Goal: Task Accomplishment & Management: Use online tool/utility

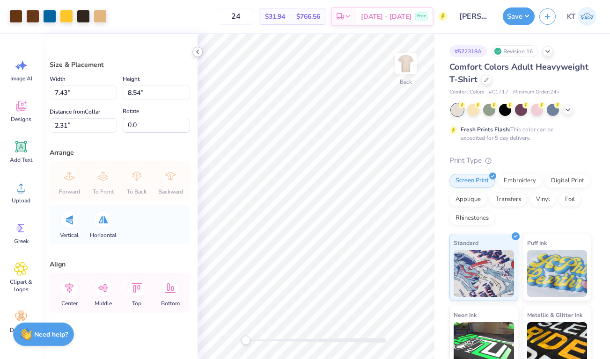
click at [197, 51] on polyline at bounding box center [197, 52] width 2 height 4
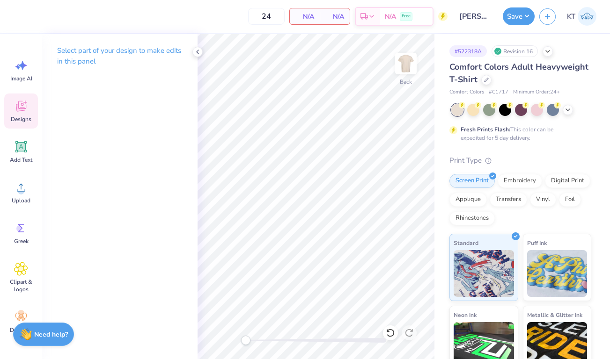
click at [20, 103] on icon at bounding box center [21, 106] width 14 height 14
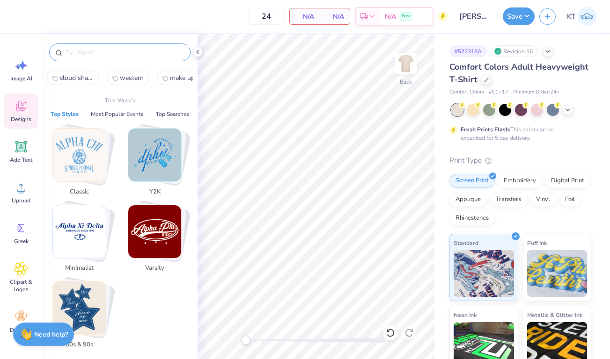
click at [95, 54] on input "text" at bounding box center [125, 52] width 120 height 9
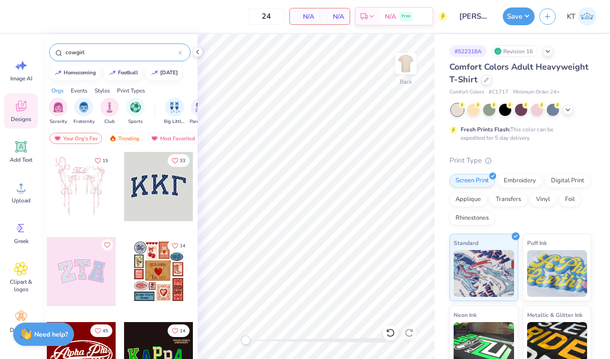
type input "cowgirl"
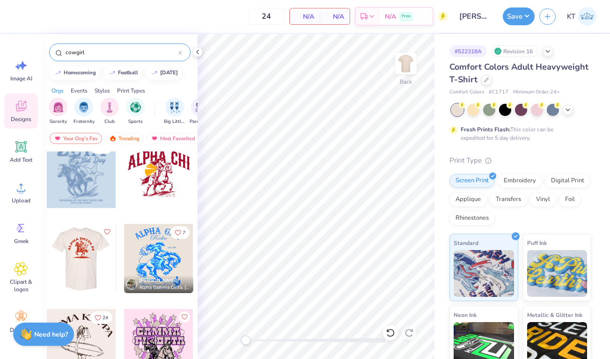
scroll to position [1034, 0]
click at [140, 261] on div at bounding box center [158, 259] width 69 height 69
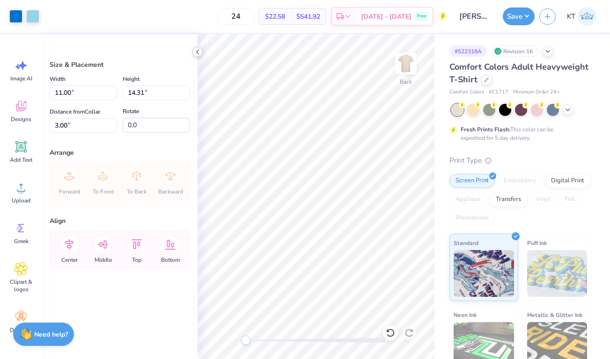
click at [199, 51] on icon at bounding box center [197, 51] width 7 height 7
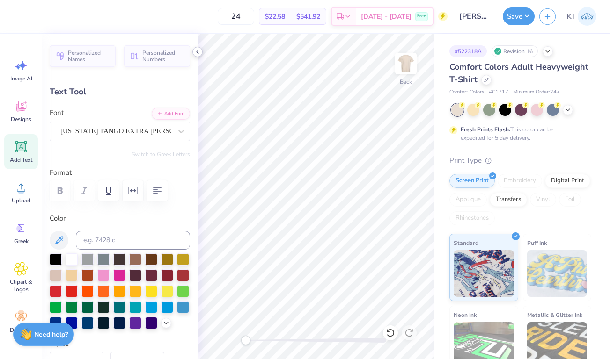
scroll to position [0, 2]
type textarea "A"
type textarea "Delta Gamma"
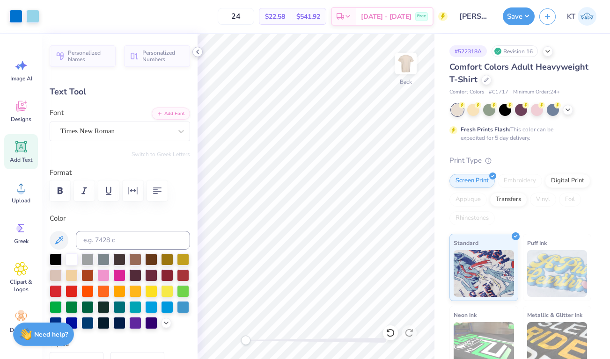
type input "1.97"
type input "0.38"
type input "7.42"
type input "3.90"
type input "1.31"
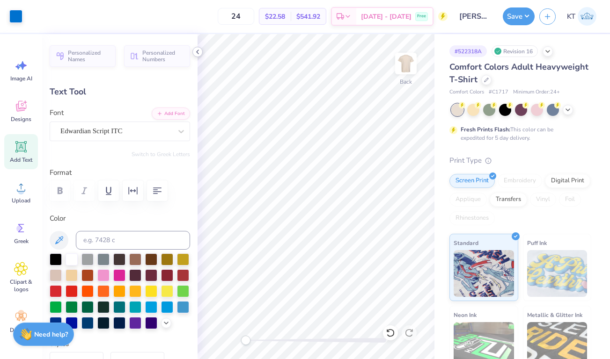
type input "4.59"
type textarea "Anchorsplash"
click at [198, 53] on polyline at bounding box center [197, 52] width 2 height 4
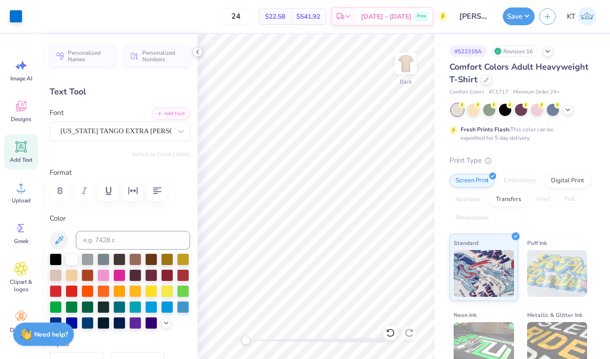
type input "13.11"
type input "3.11"
type input "2.84"
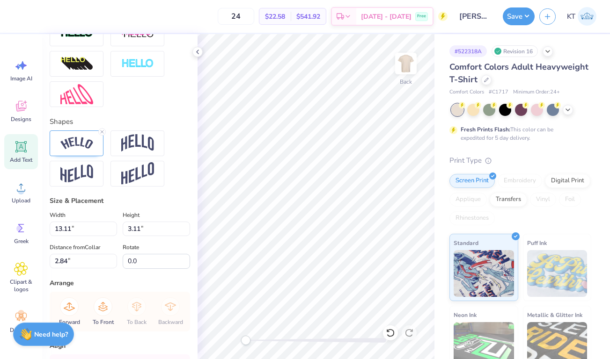
scroll to position [313, 0]
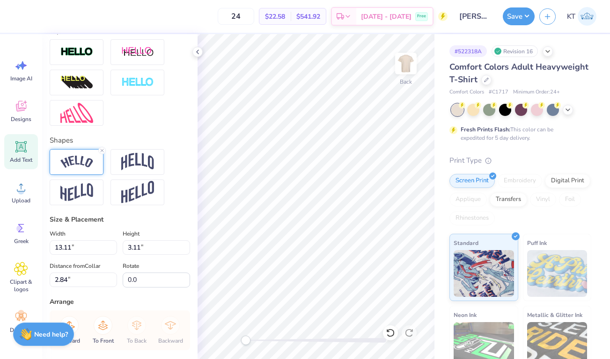
click at [91, 166] on img at bounding box center [76, 162] width 33 height 13
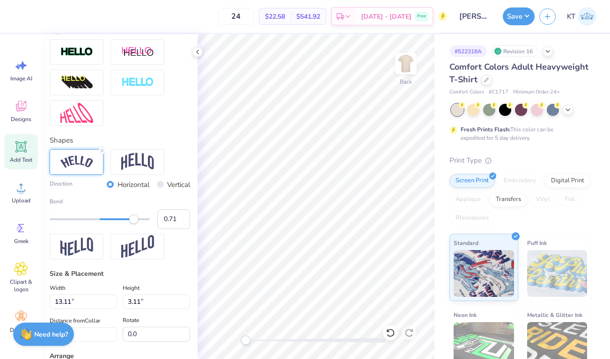
type input "0.72"
drag, startPoint x: 127, startPoint y: 219, endPoint x: 136, endPoint y: 220, distance: 8.9
click at [136, 220] on div "Accessibility label" at bounding box center [133, 219] width 9 height 9
type input "0.61"
drag, startPoint x: 136, startPoint y: 218, endPoint x: 130, endPoint y: 219, distance: 6.1
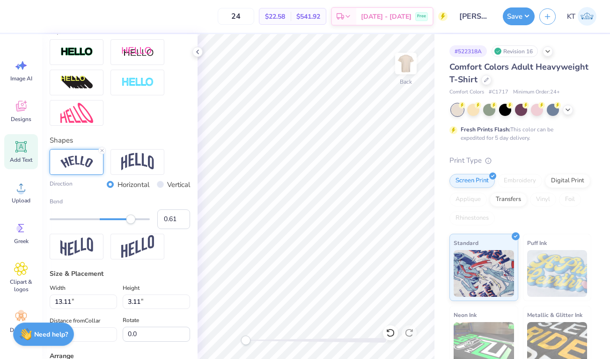
click at [130, 219] on div "Accessibility label" at bounding box center [130, 219] width 9 height 9
type input "7.33"
type input "1.81"
type input "4.35"
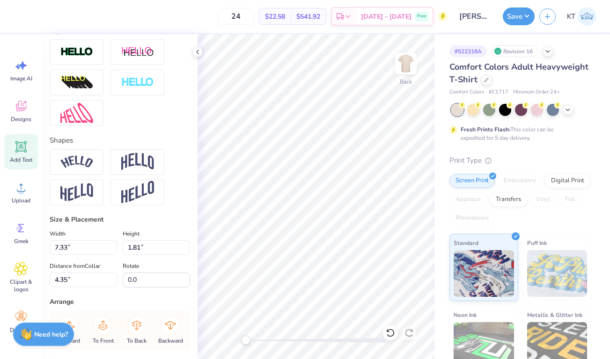
type input "6.32"
type input "1.56"
type input "2.47"
type input "13.47"
type input "3.87"
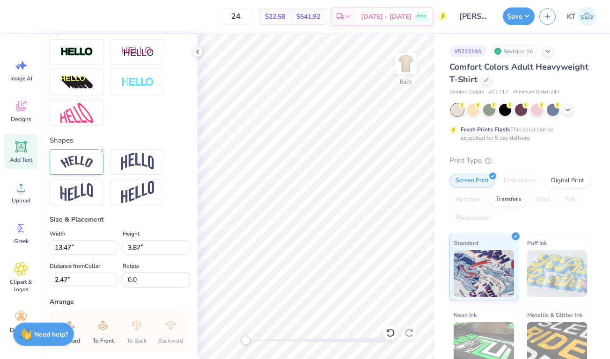
type input "11.53"
type input "3.31"
click at [78, 167] on img at bounding box center [76, 162] width 33 height 13
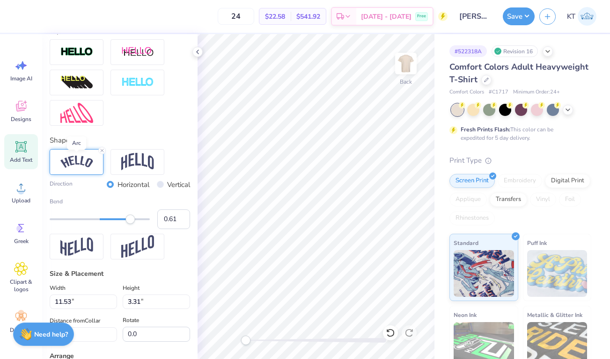
click at [78, 166] on img at bounding box center [76, 162] width 33 height 13
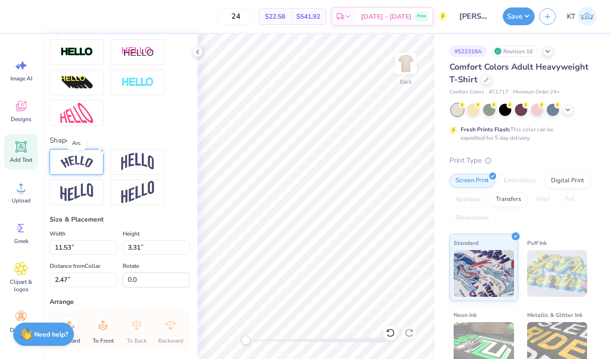
click at [78, 166] on img at bounding box center [76, 162] width 33 height 13
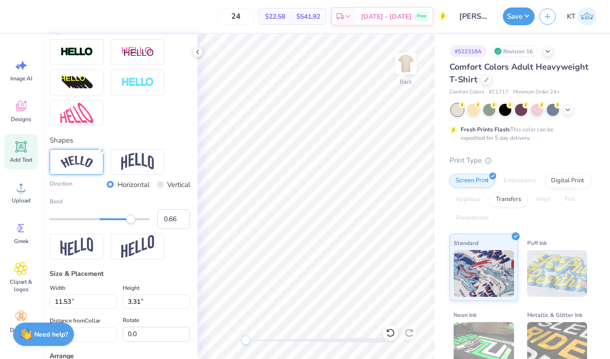
type input "0.67"
click at [133, 222] on div "Accessibility label" at bounding box center [133, 219] width 9 height 9
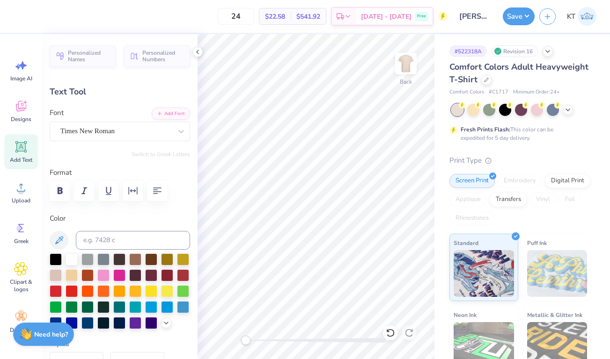
scroll to position [0, 4]
type textarea "W"
type textarea "[GEOGRAPHIC_DATA], [GEOGRAPHIC_DATA]"
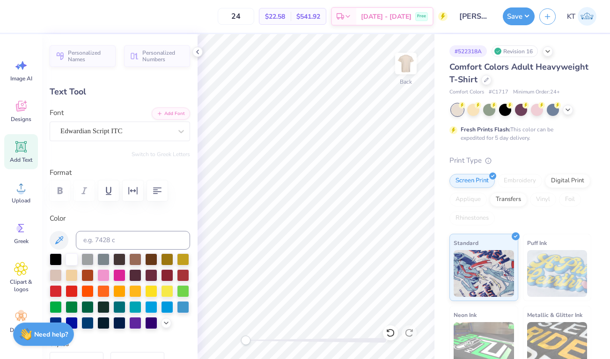
type input "7.92"
type input "0.84"
type input "15.58"
type textarea "Fall 2025"
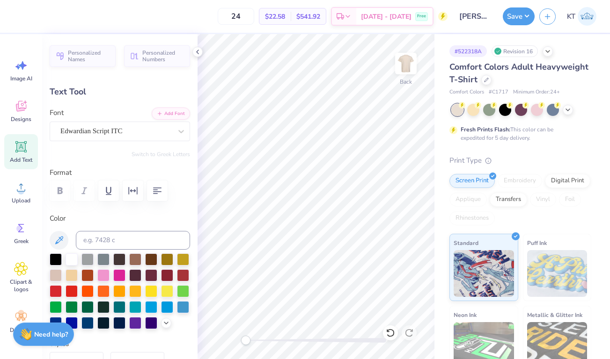
scroll to position [0, 1]
type input "1.97"
type input "0.38"
type input "7.42"
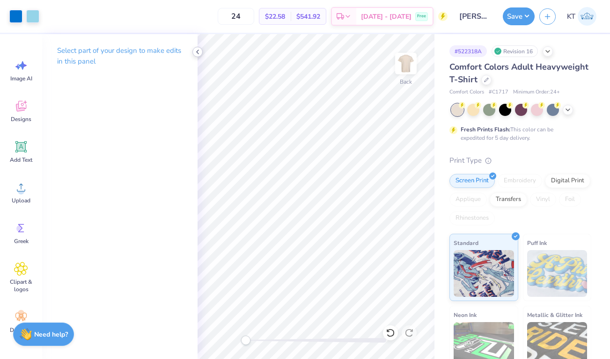
click at [197, 51] on icon at bounding box center [197, 51] width 7 height 7
click at [197, 51] on polyline at bounding box center [197, 52] width 2 height 4
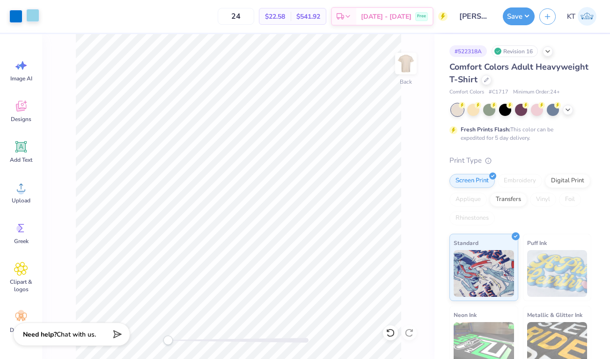
click at [34, 15] on div at bounding box center [32, 15] width 13 height 13
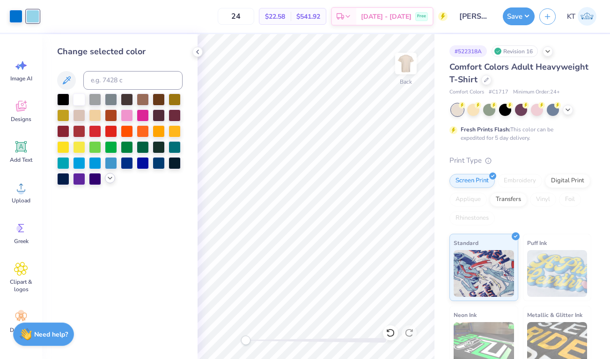
click at [108, 177] on icon at bounding box center [109, 177] width 7 height 7
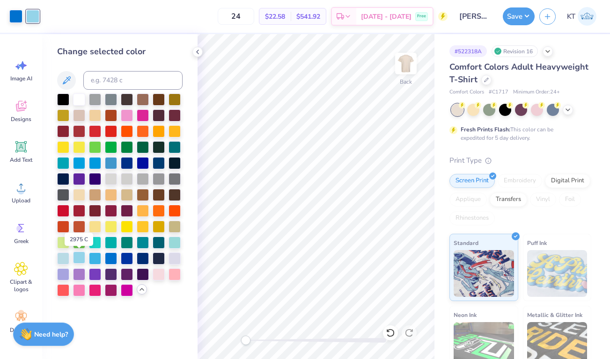
click at [79, 256] on div at bounding box center [79, 258] width 12 height 12
click at [95, 260] on div at bounding box center [95, 258] width 12 height 12
click at [63, 261] on div at bounding box center [63, 258] width 12 height 12
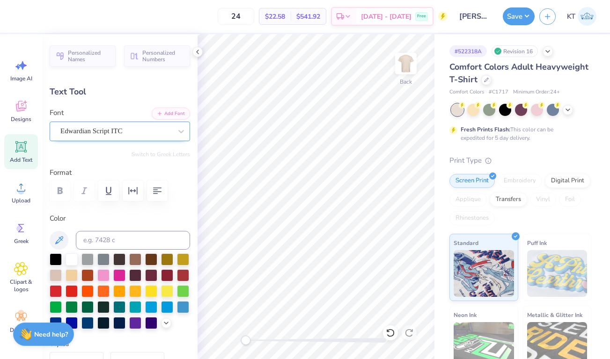
click at [131, 128] on div "Edwardian Script ITC" at bounding box center [115, 131] width 113 height 15
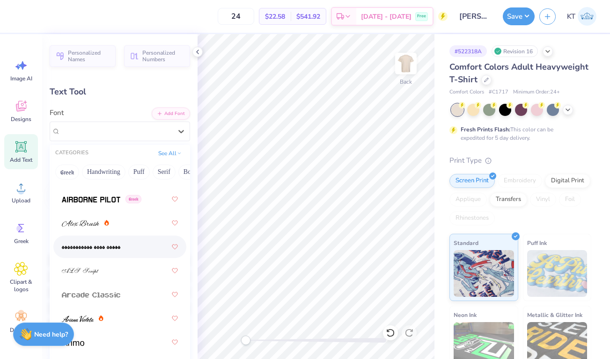
scroll to position [354, 0]
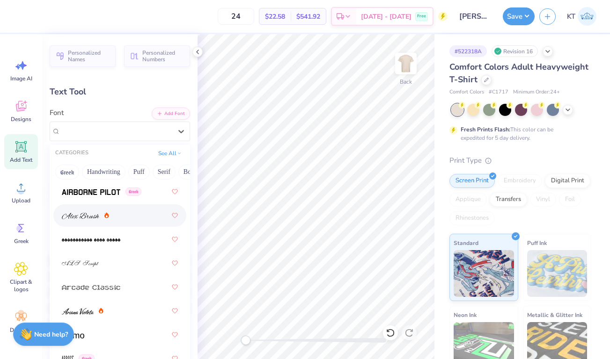
click at [87, 222] on div at bounding box center [120, 215] width 116 height 17
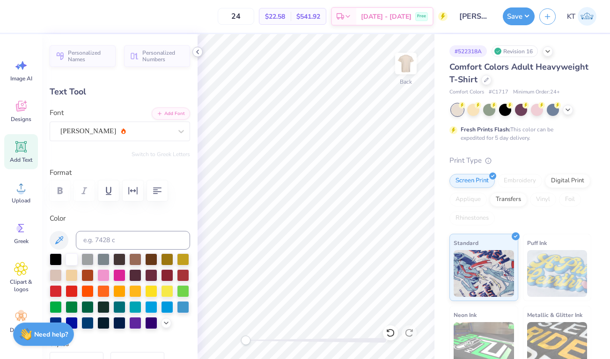
click at [197, 54] on icon at bounding box center [197, 51] width 7 height 7
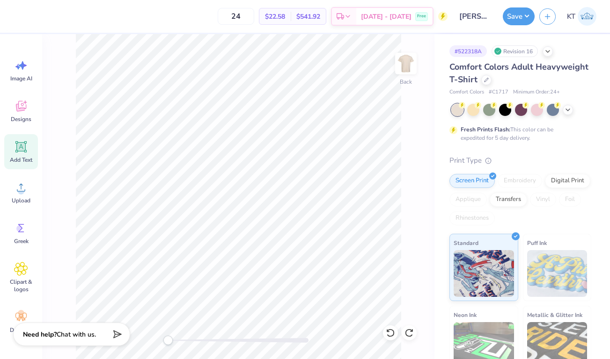
click at [406, 104] on div "Back" at bounding box center [238, 196] width 392 height 325
click at [473, 114] on div at bounding box center [473, 109] width 12 height 12
click at [568, 109] on icon at bounding box center [567, 108] width 7 height 7
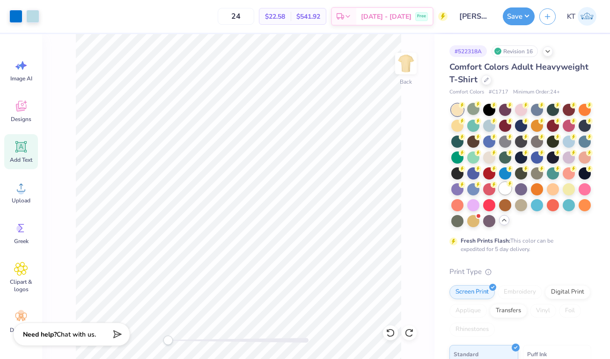
click at [507, 190] on div at bounding box center [505, 188] width 12 height 12
